Goal: Task Accomplishment & Management: Use online tool/utility

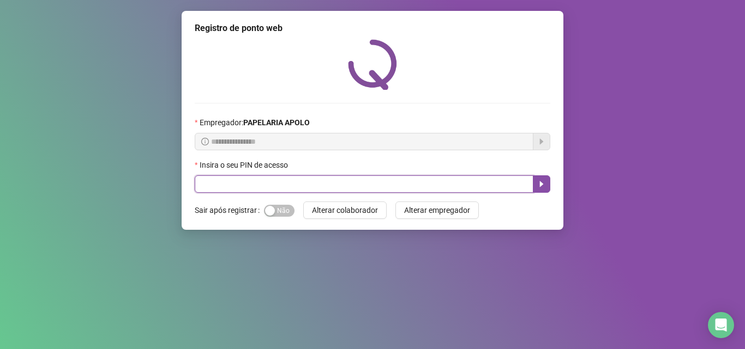
click at [357, 187] on input "text" at bounding box center [364, 184] width 339 height 17
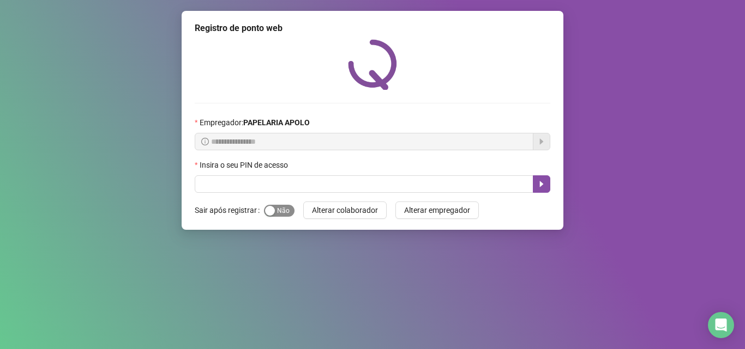
click at [277, 210] on span "Sim Não" at bounding box center [279, 211] width 31 height 12
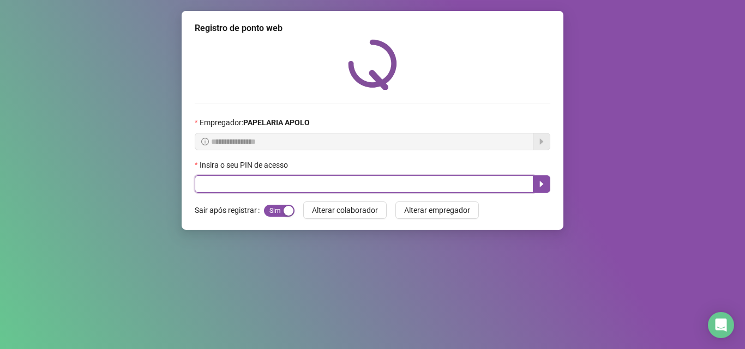
click at [279, 178] on input "text" at bounding box center [364, 184] width 339 height 17
type input "*****"
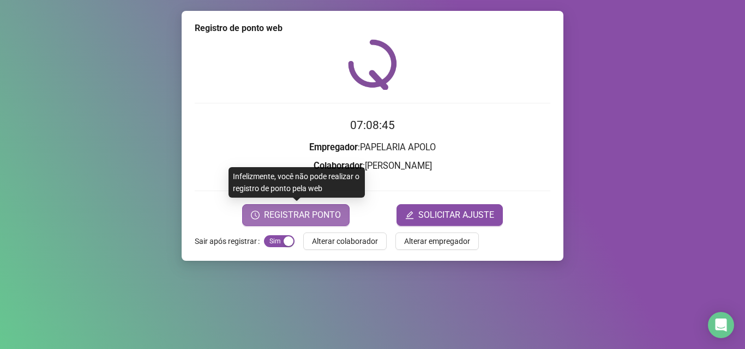
click at [337, 219] on span "REGISTRAR PONTO" at bounding box center [302, 215] width 77 height 13
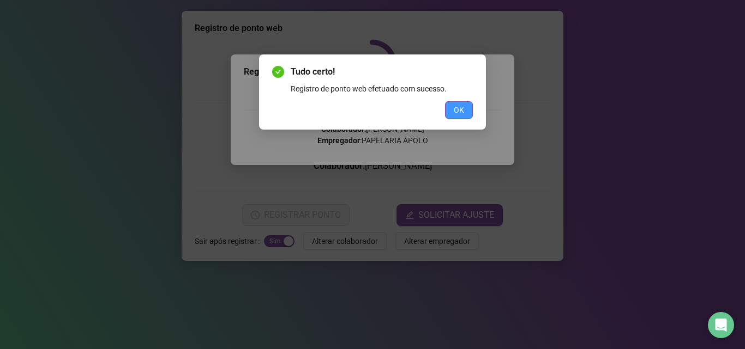
drag, startPoint x: 446, startPoint y: 110, endPoint x: 335, endPoint y: 176, distance: 129.8
click at [446, 110] on button "OK" at bounding box center [459, 109] width 28 height 17
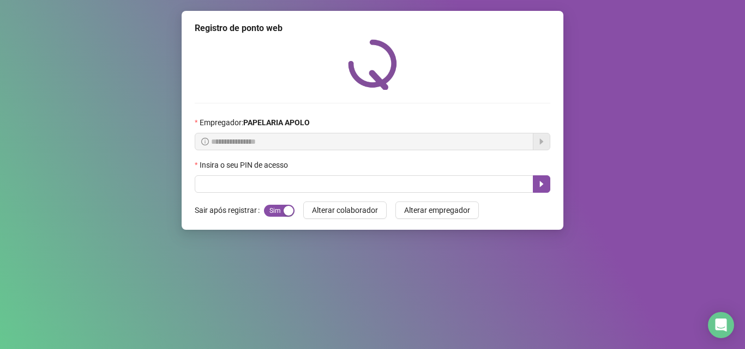
click at [264, 170] on label "Insira o seu PIN de acesso" at bounding box center [245, 165] width 100 height 12
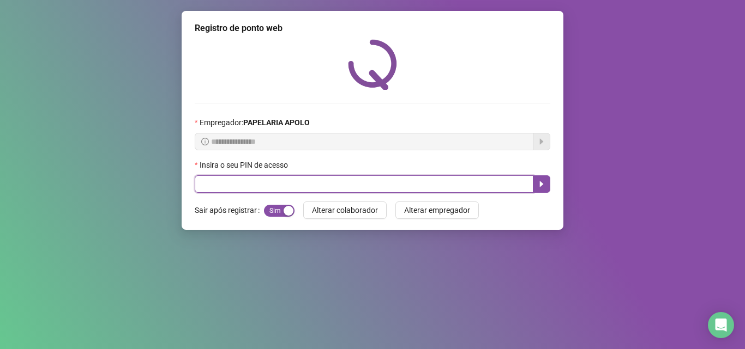
click at [256, 187] on input "text" at bounding box center [364, 184] width 339 height 17
type input "*****"
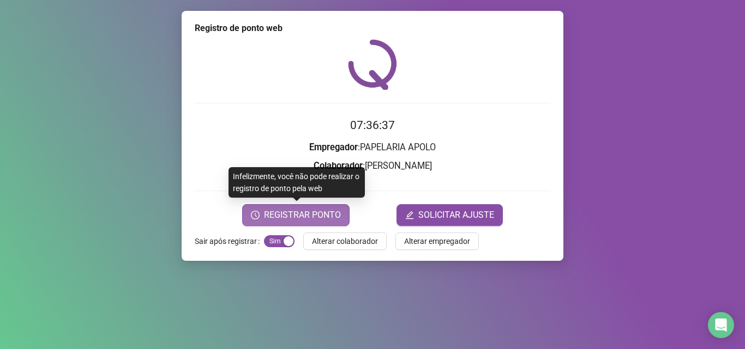
click at [251, 213] on button "REGISTRAR PONTO" at bounding box center [295, 215] width 107 height 22
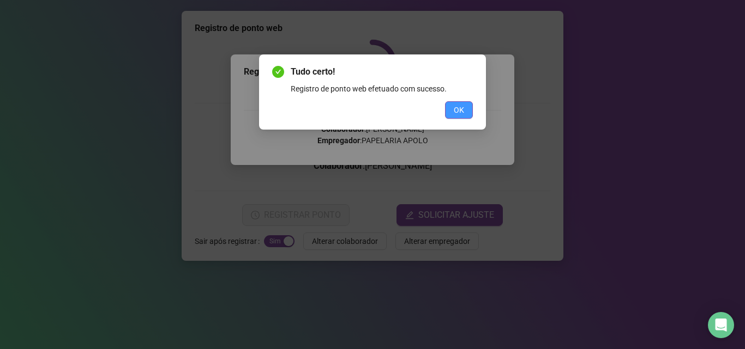
click at [462, 103] on button "OK" at bounding box center [459, 109] width 28 height 17
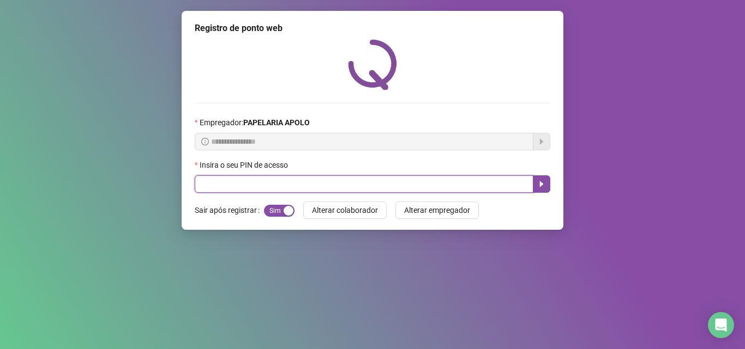
click at [331, 184] on input "text" at bounding box center [364, 184] width 339 height 17
type input "*****"
click at [543, 179] on button "button" at bounding box center [541, 184] width 17 height 17
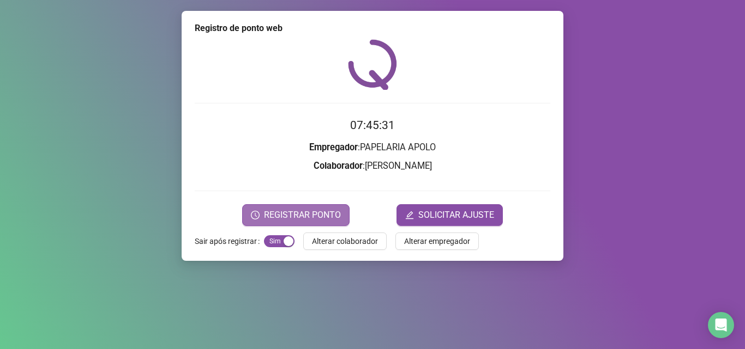
click at [299, 209] on span "REGISTRAR PONTO" at bounding box center [302, 215] width 77 height 13
